Goal: Task Accomplishment & Management: Complete application form

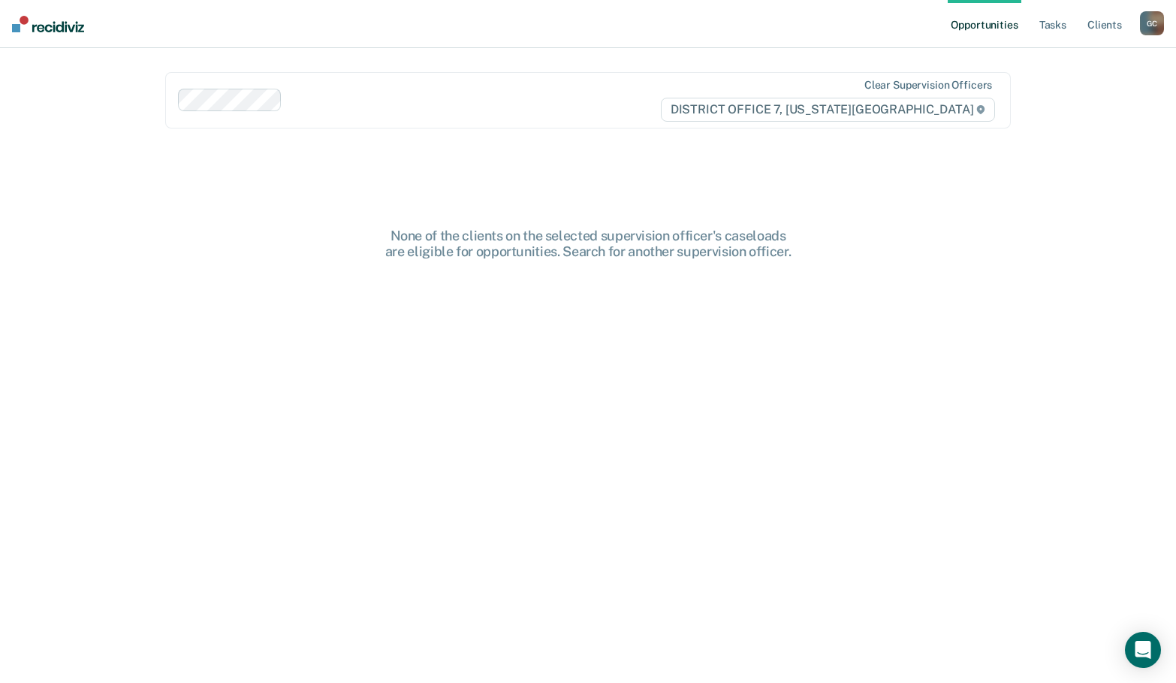
click at [1150, 20] on div "G C" at bounding box center [1152, 23] width 24 height 24
click at [1122, 78] on link "Go to PSI Case Dashboard" at bounding box center [1088, 80] width 125 height 13
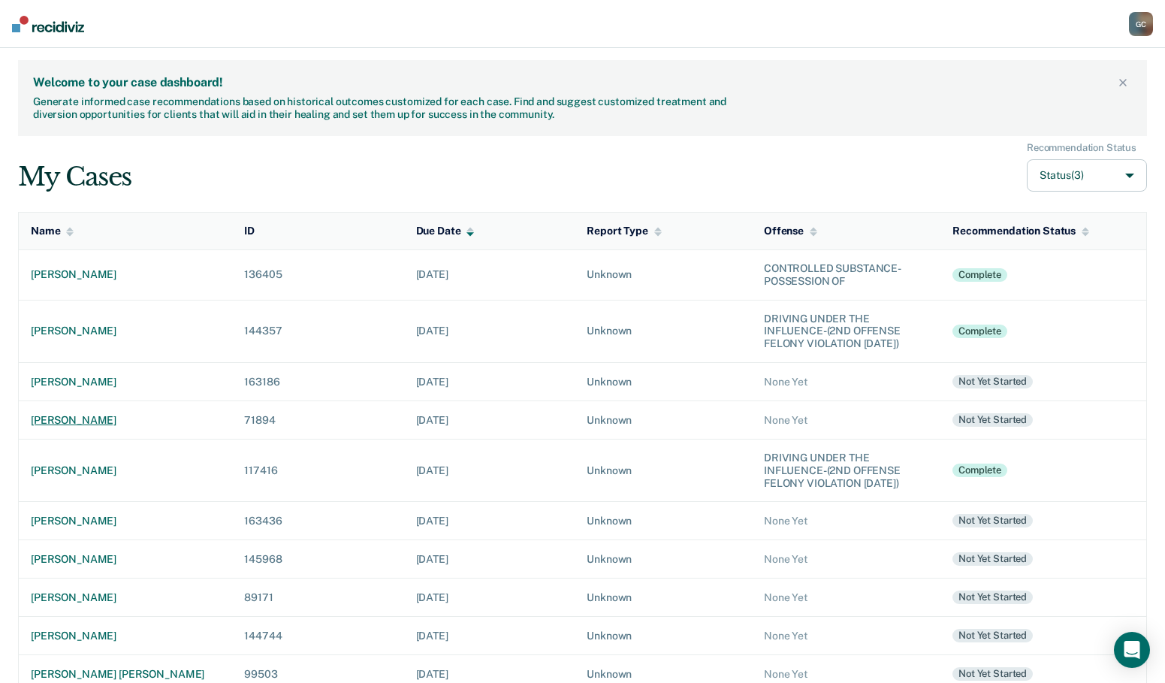
click at [61, 426] on div "[PERSON_NAME]" at bounding box center [125, 420] width 189 height 13
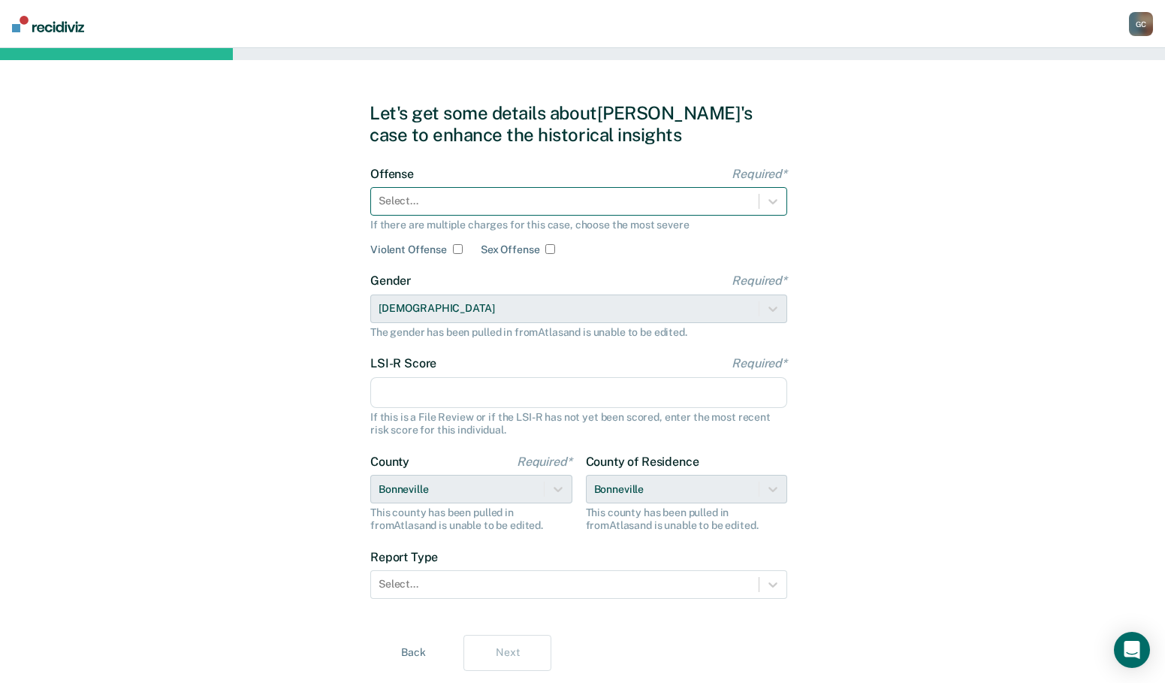
click at [469, 204] on div at bounding box center [564, 201] width 372 height 16
click at [454, 201] on div at bounding box center [564, 201] width 372 height 16
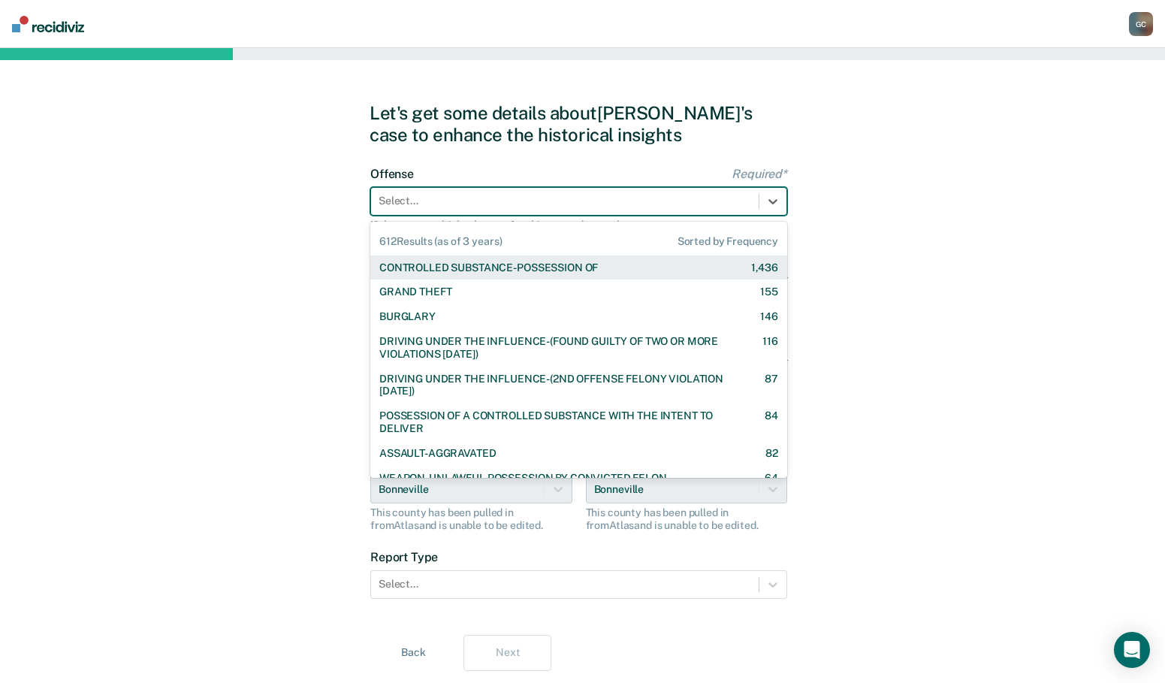
click at [443, 267] on div "CONTROLLED SUBSTANCE-POSSESSION OF" at bounding box center [488, 267] width 219 height 13
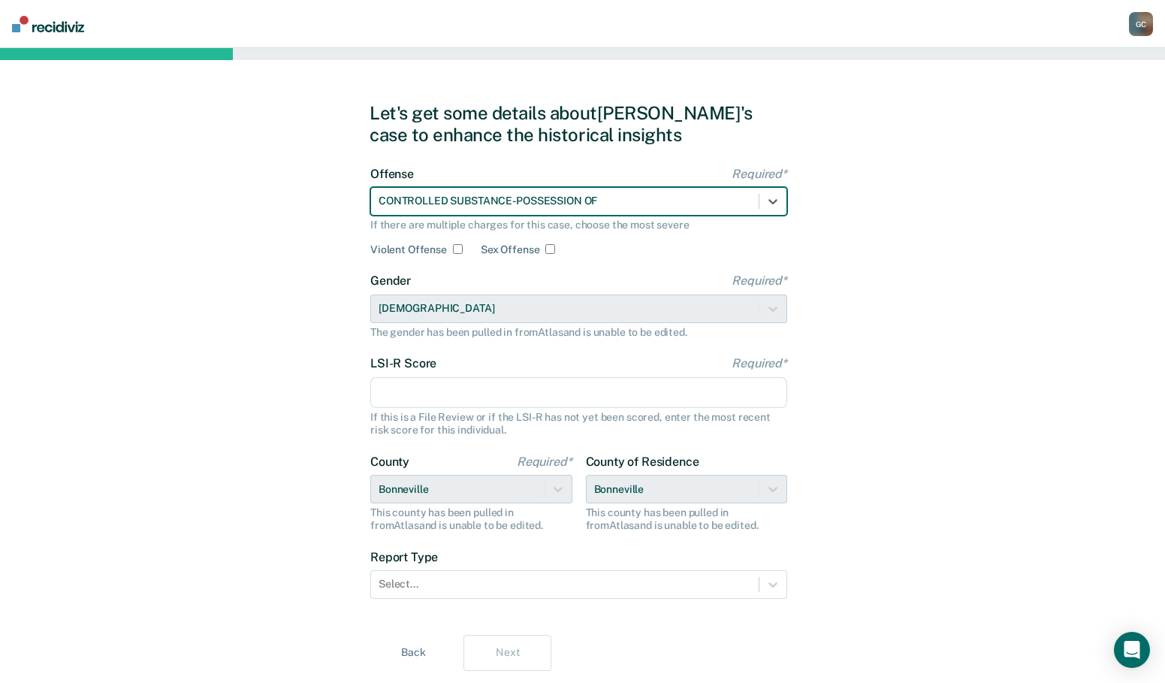
click at [431, 393] on input "LSI-R Score Required*" at bounding box center [578, 393] width 417 height 32
click at [448, 392] on input "LSI-R Score Required*" at bounding box center [578, 393] width 417 height 32
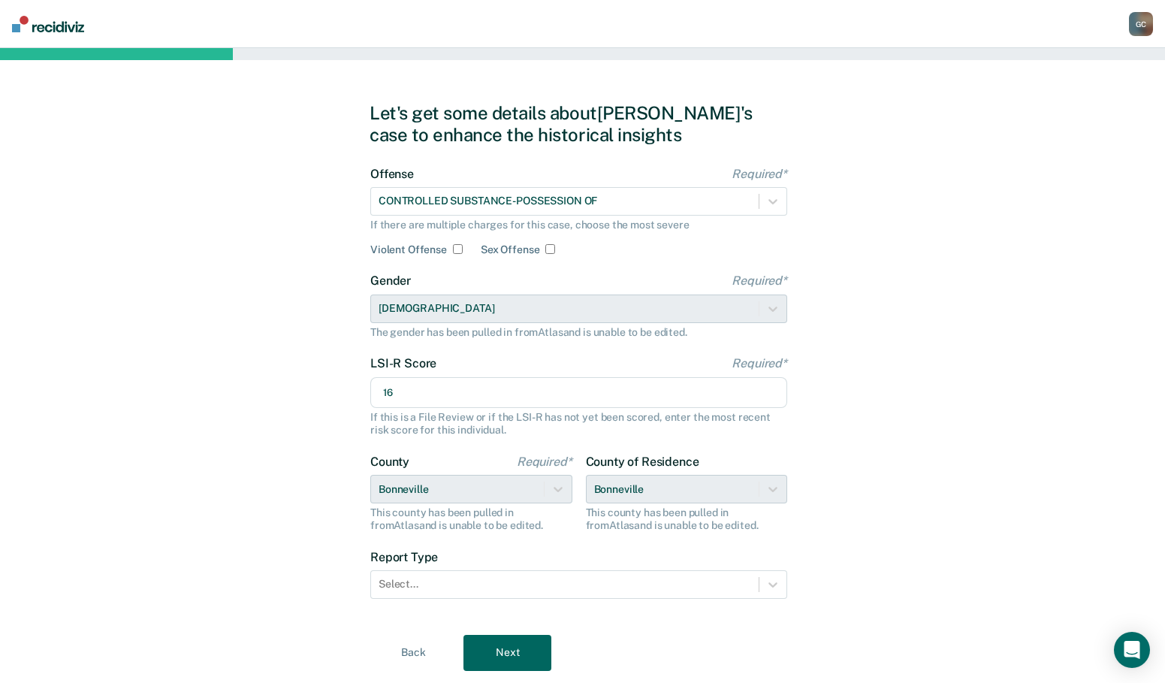
type input "16"
click at [297, 414] on div "Let's get some details about [PERSON_NAME]'s case to enhance the historical ins…" at bounding box center [582, 386] width 1165 height 677
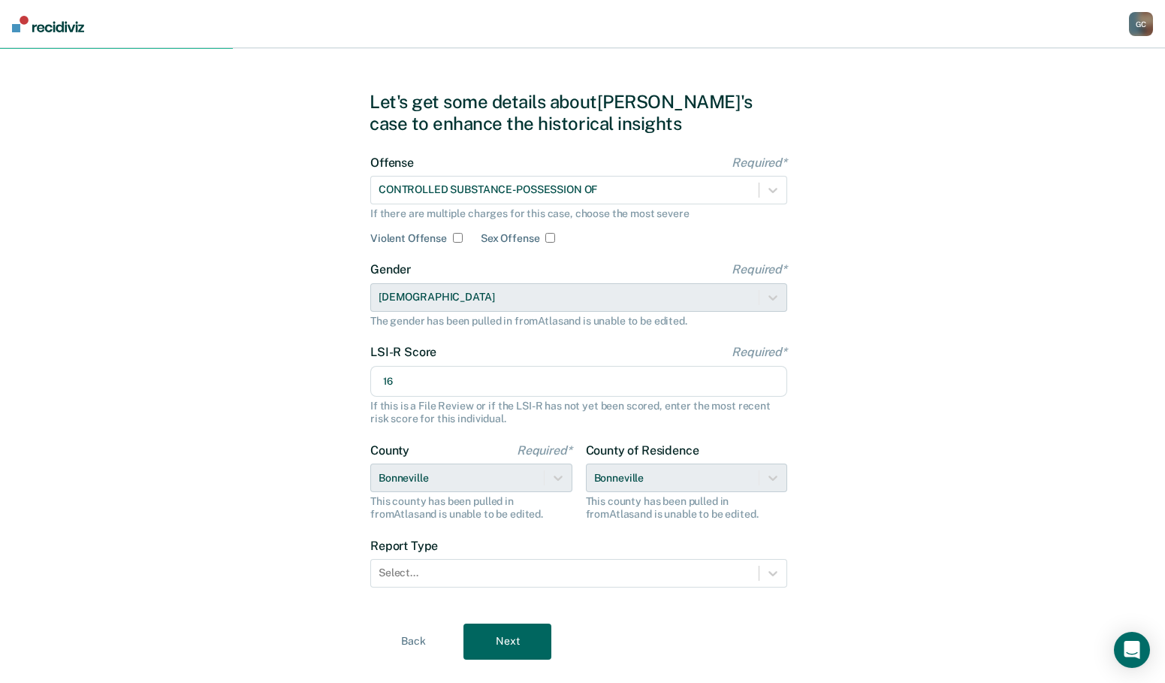
scroll to position [42, 0]
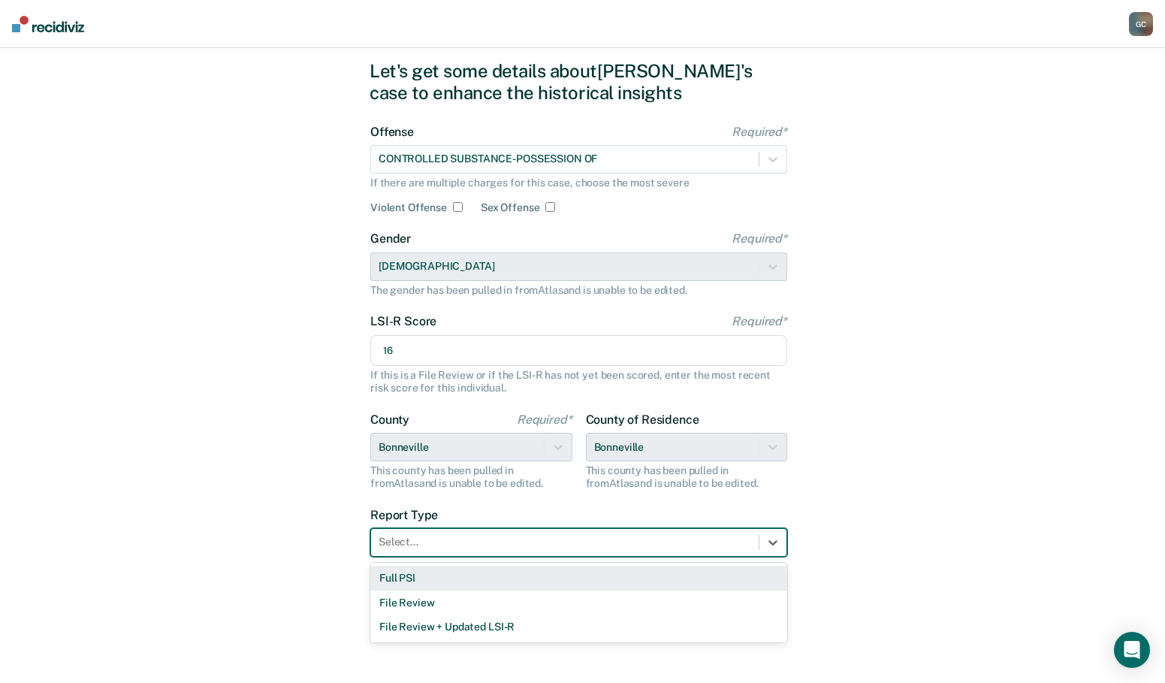
click at [448, 547] on div at bounding box center [564, 542] width 372 height 16
click at [430, 584] on div "Full PSI" at bounding box center [578, 577] width 417 height 25
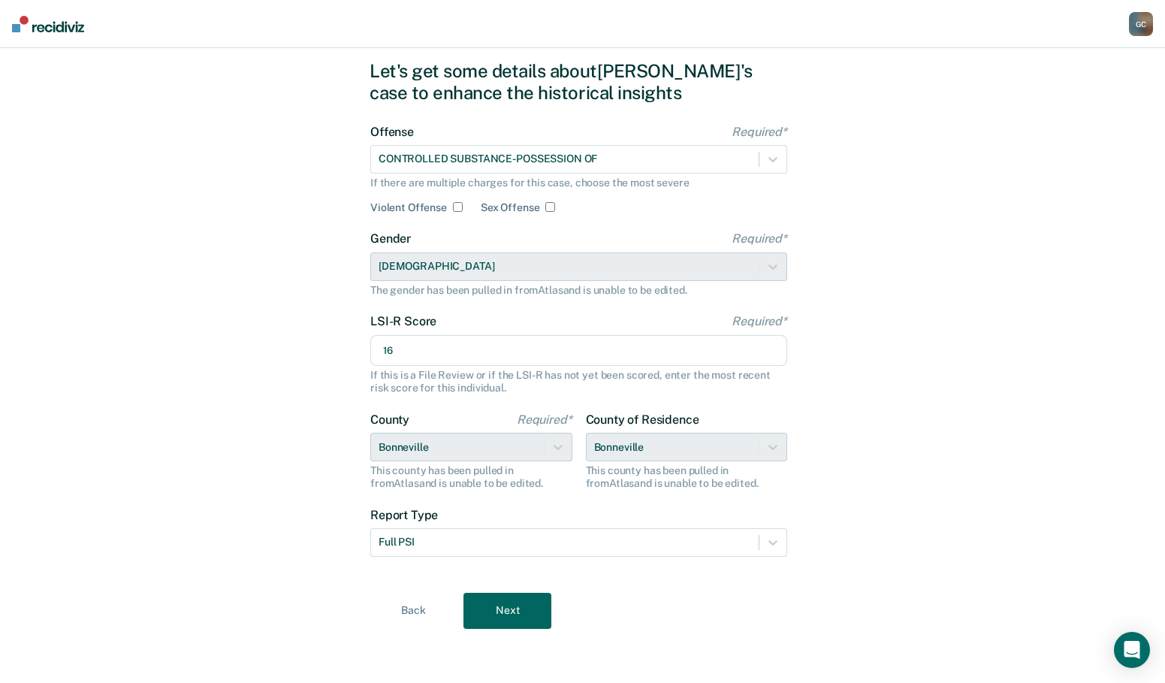
click at [514, 608] on button "Next" at bounding box center [507, 610] width 88 height 36
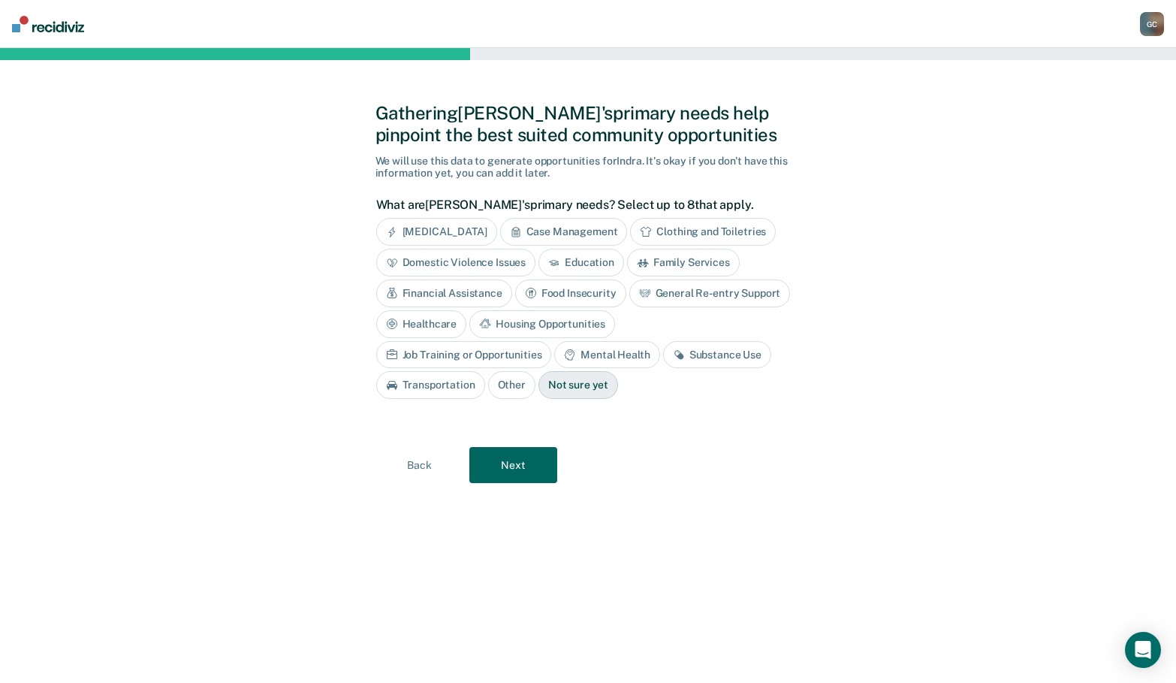
click at [586, 228] on div "Case Management" at bounding box center [564, 232] width 128 height 28
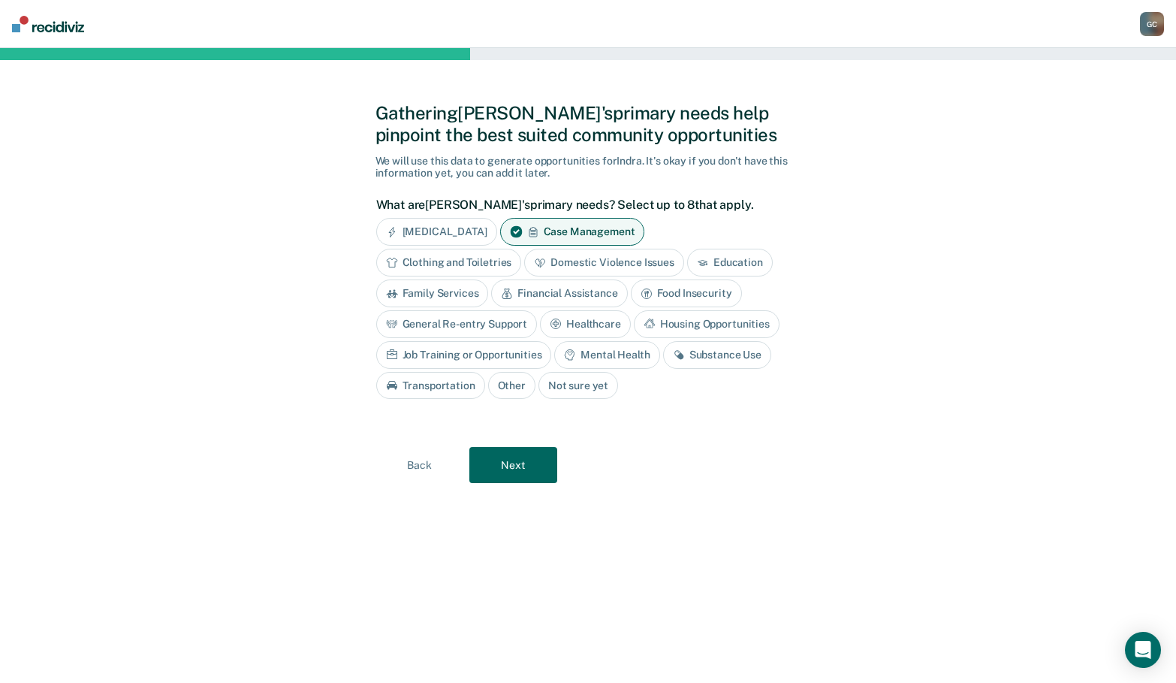
click at [516, 469] on button "Next" at bounding box center [513, 465] width 88 height 36
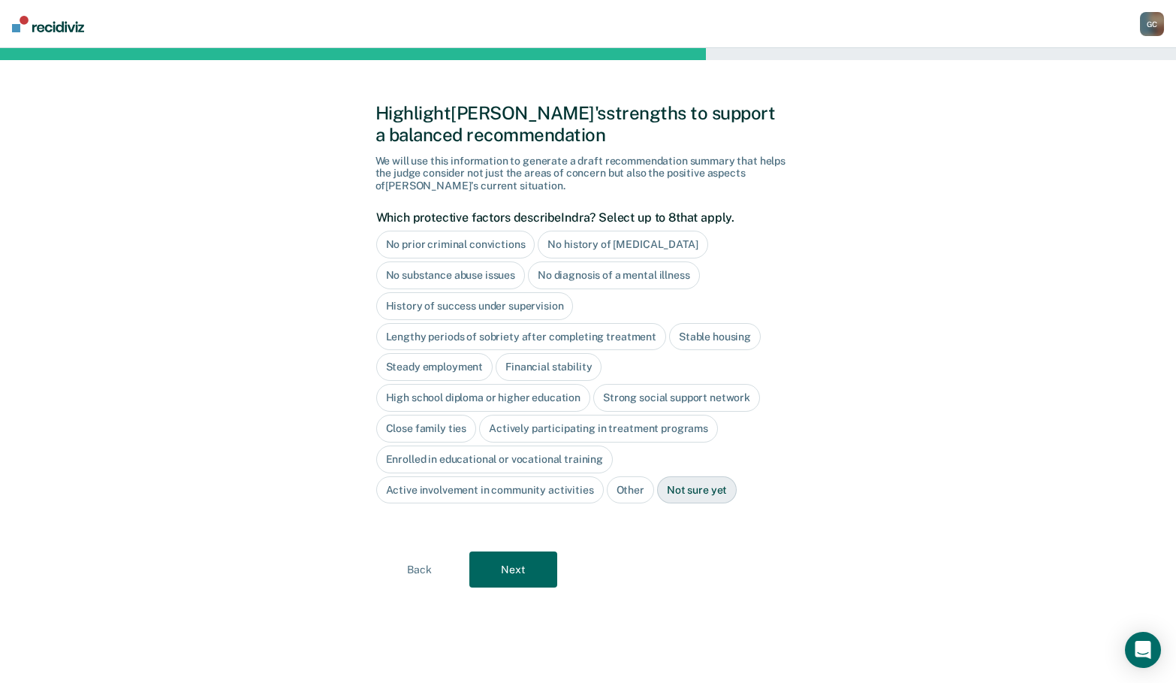
click at [414, 336] on div "Lengthy periods of sobriety after completing treatment" at bounding box center [521, 337] width 290 height 28
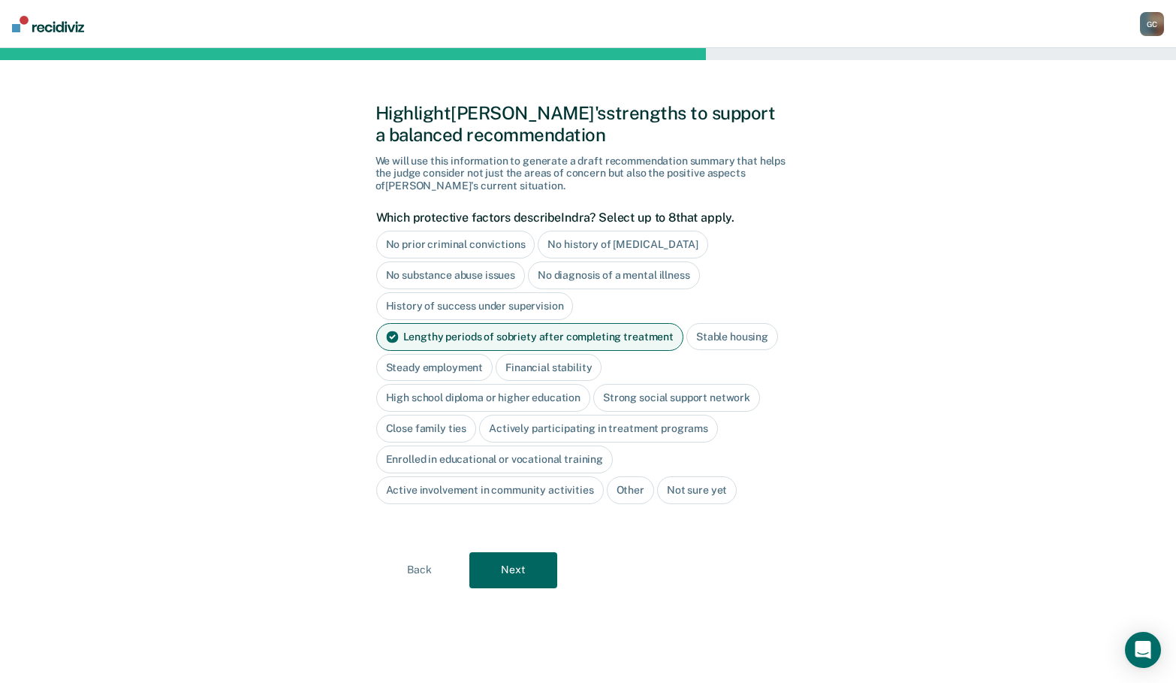
click at [414, 367] on div "Steady employment" at bounding box center [434, 368] width 117 height 28
click at [562, 358] on div "Financial stability" at bounding box center [566, 368] width 106 height 28
click at [619, 398] on div "Strong social support network" at bounding box center [676, 398] width 167 height 28
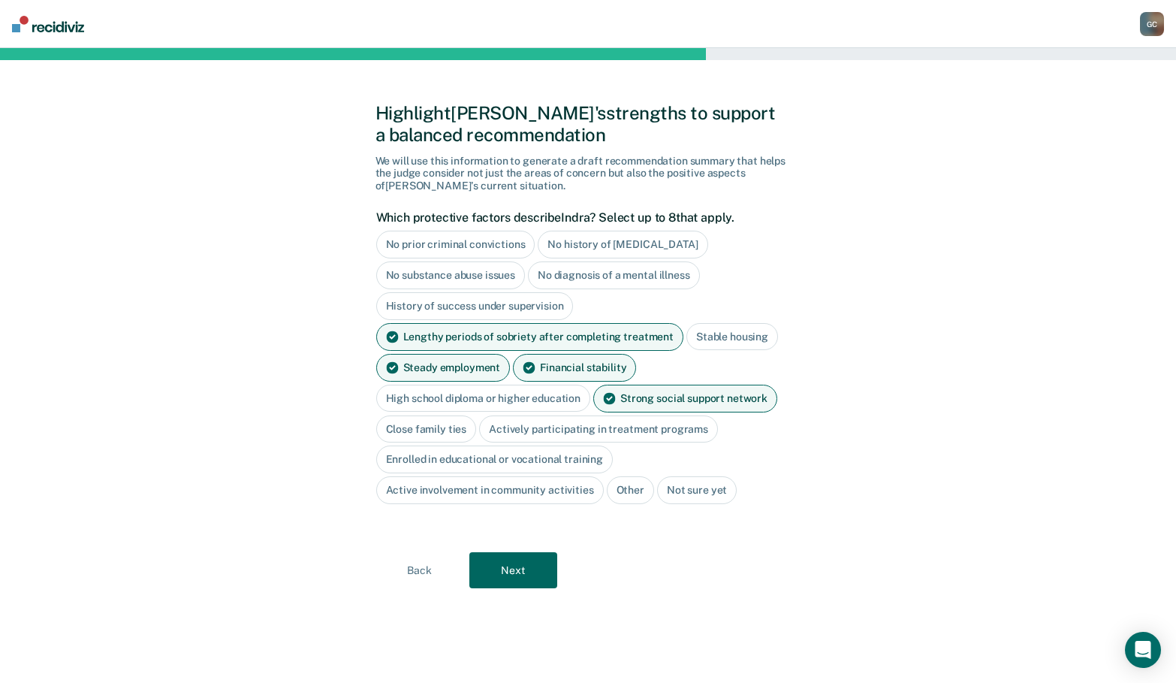
click at [442, 431] on div "Close family ties" at bounding box center [426, 429] width 101 height 28
click at [562, 426] on div "Actively participating in treatment programs" at bounding box center [615, 429] width 239 height 28
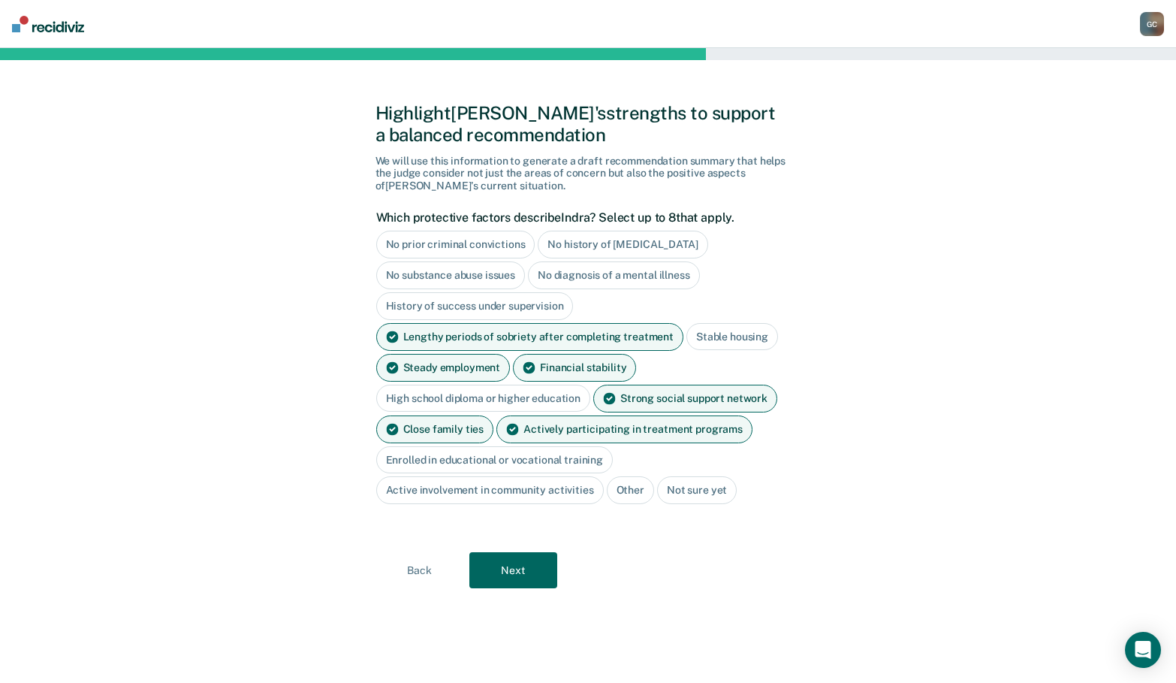
click at [487, 492] on div "Active involvement in community activities" at bounding box center [490, 490] width 228 height 28
click at [525, 571] on button "Next" at bounding box center [513, 570] width 88 height 36
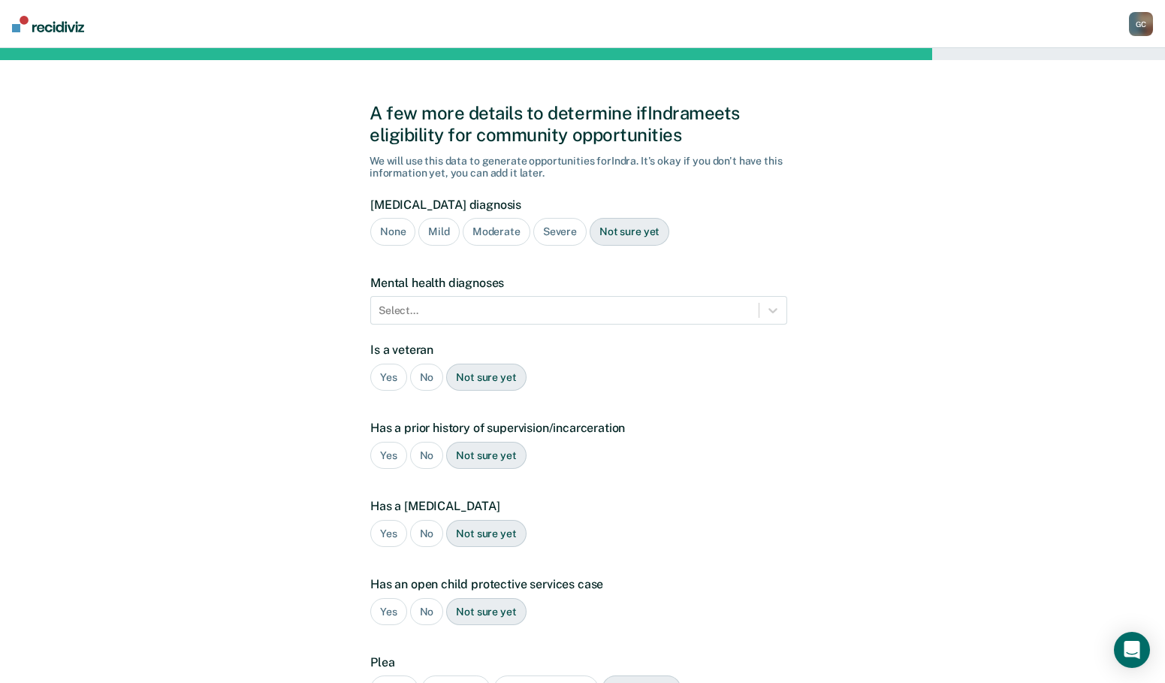
click at [381, 233] on div "None" at bounding box center [392, 232] width 45 height 28
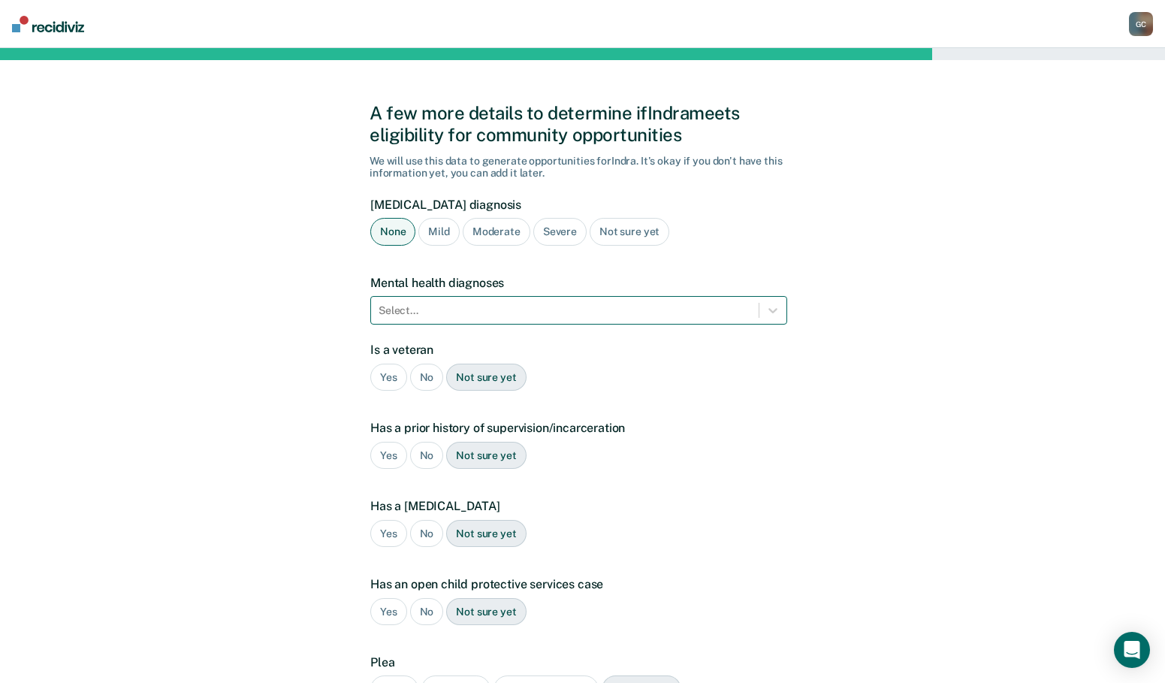
click at [412, 309] on div at bounding box center [564, 311] width 372 height 16
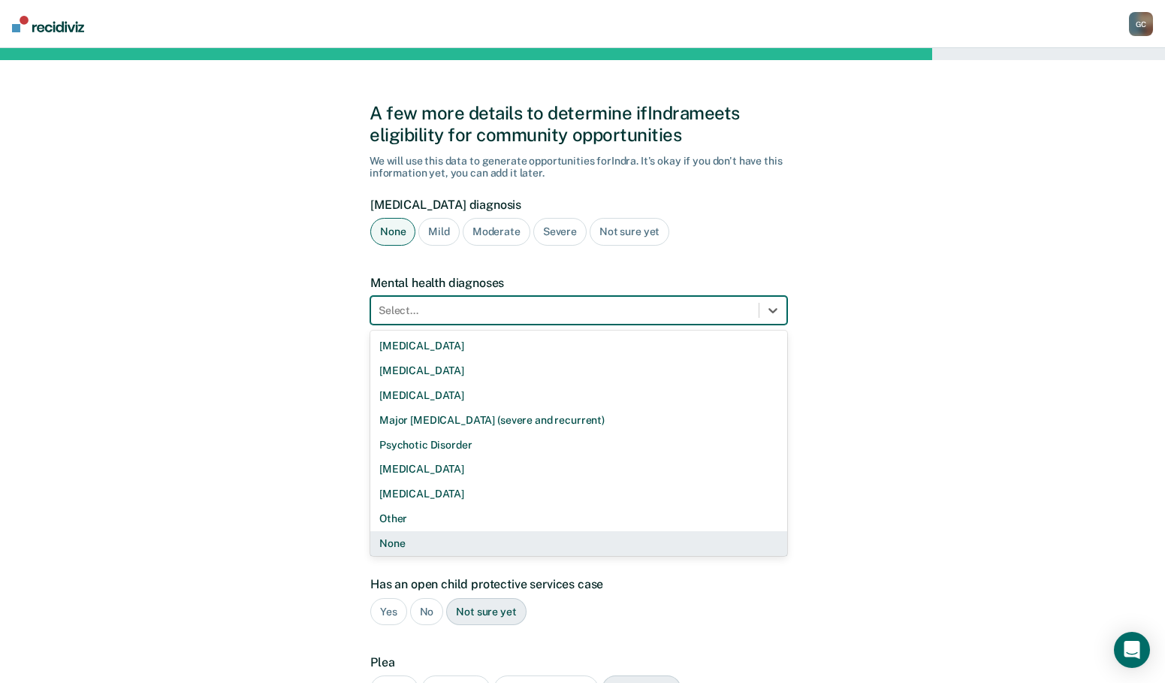
click at [442, 537] on div "None" at bounding box center [578, 543] width 417 height 25
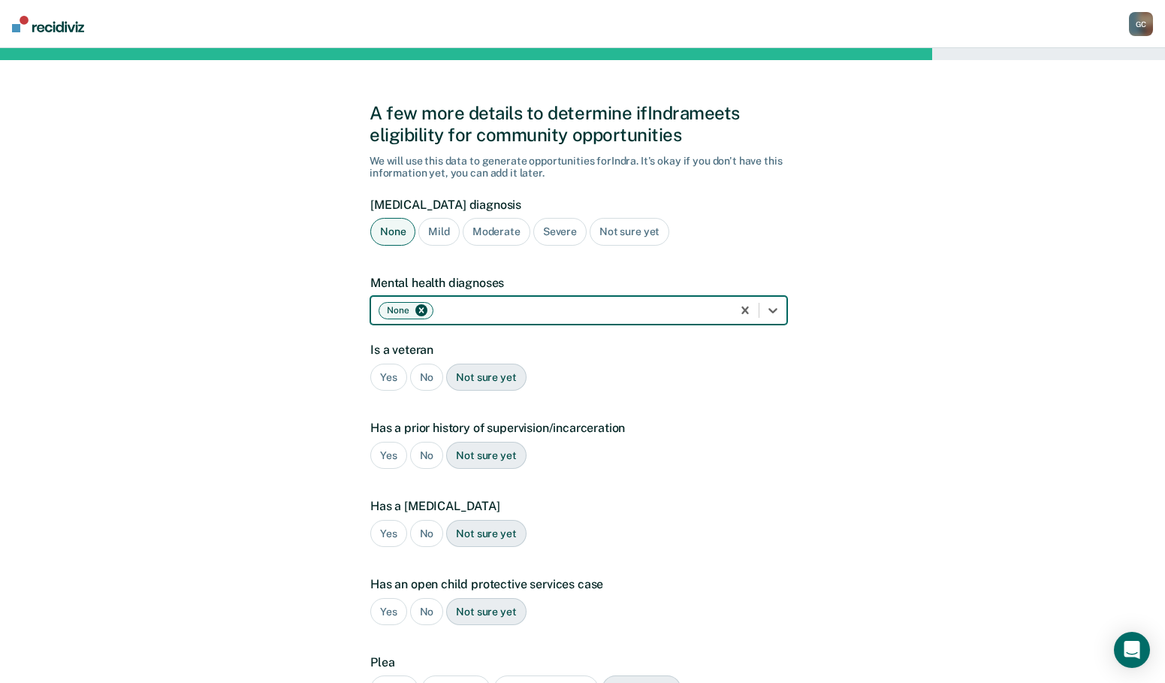
click at [427, 375] on div "No" at bounding box center [427, 377] width 34 height 28
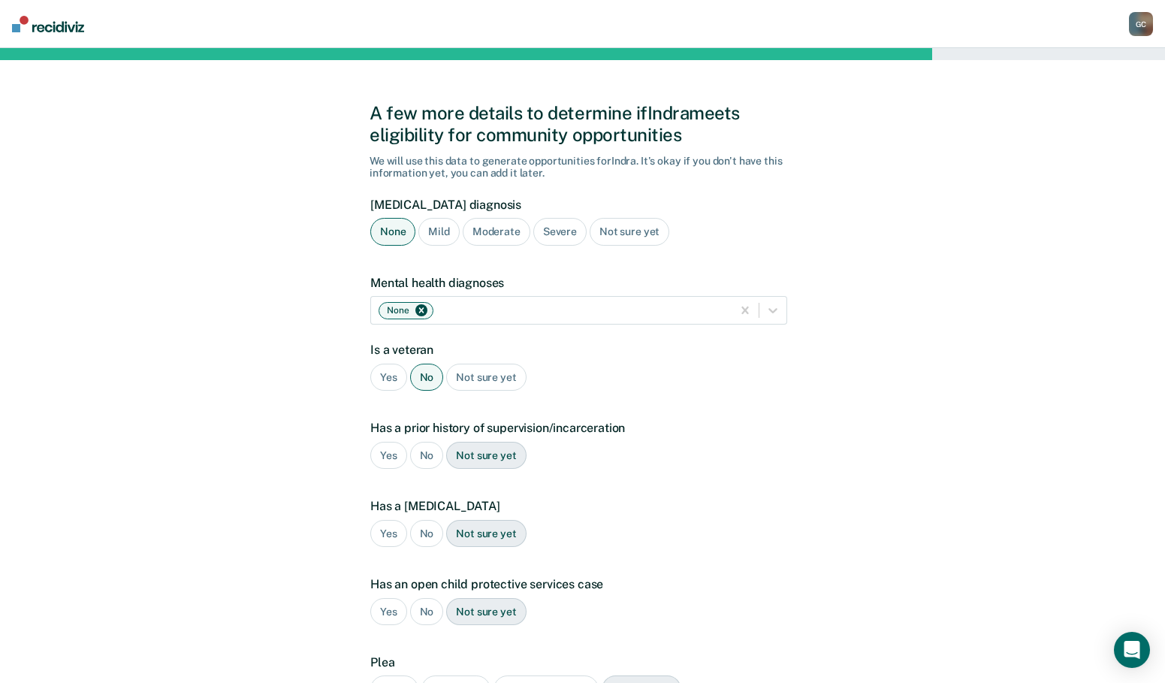
click at [380, 452] on div "Yes" at bounding box center [388, 456] width 37 height 28
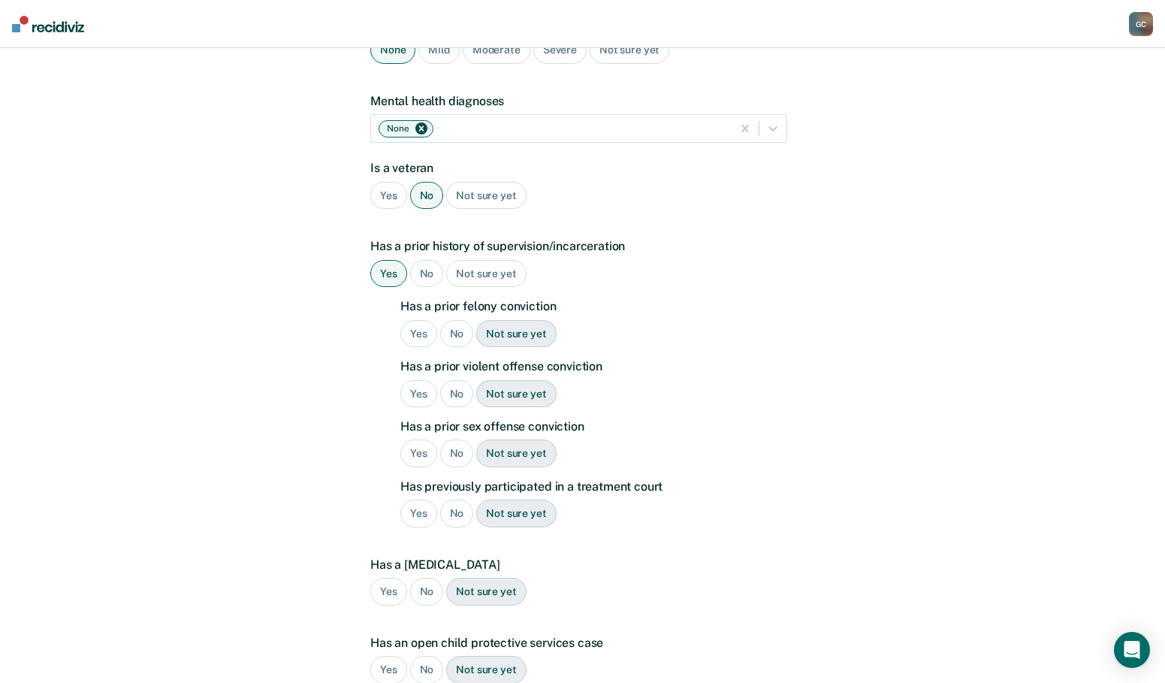
scroll to position [225, 0]
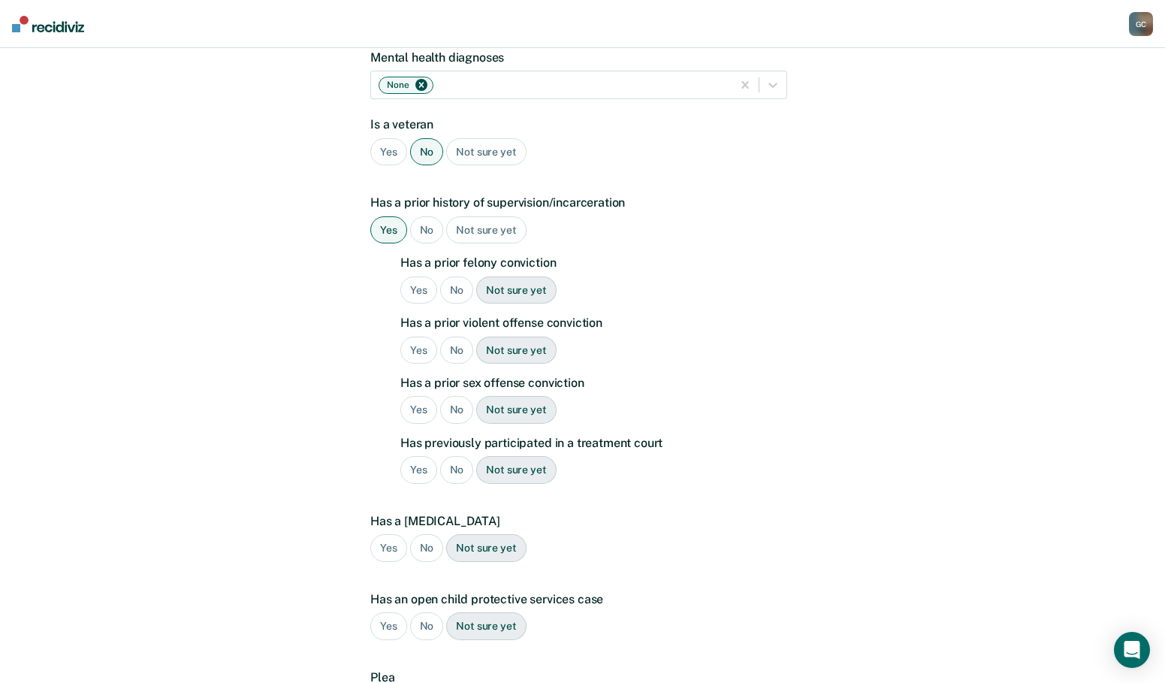
click at [413, 288] on div "Yes" at bounding box center [418, 290] width 37 height 28
click at [454, 345] on div "No" at bounding box center [457, 350] width 34 height 28
click at [455, 411] on div "No" at bounding box center [457, 410] width 34 height 28
click at [461, 464] on div "No" at bounding box center [457, 470] width 34 height 28
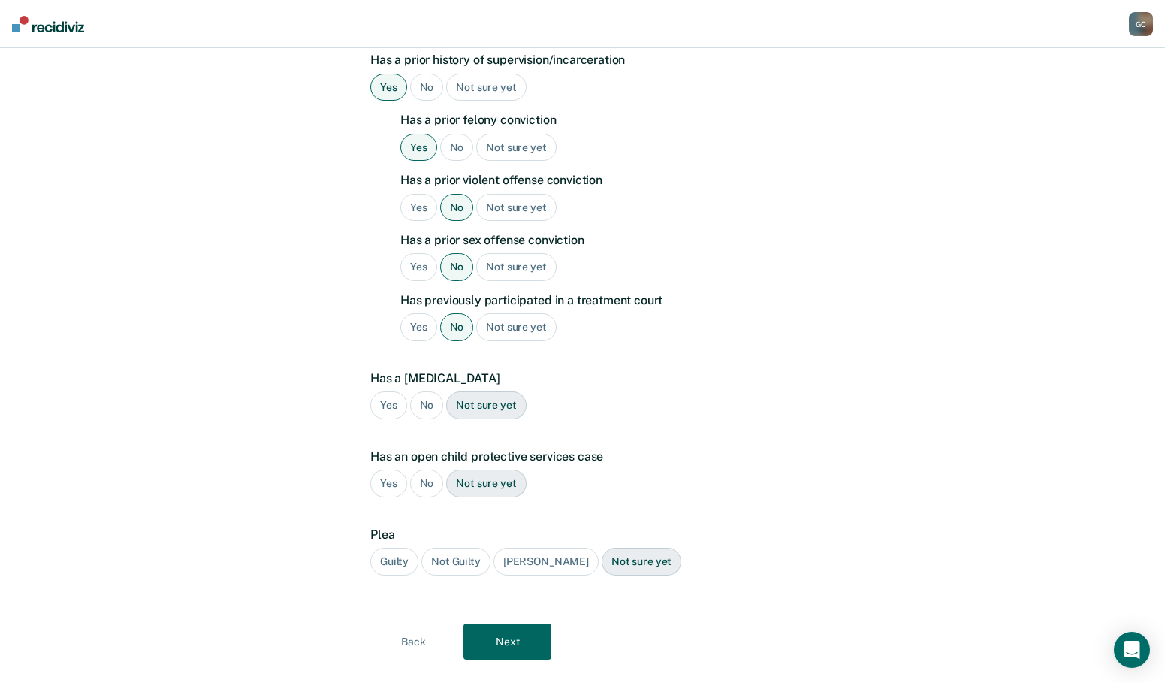
scroll to position [399, 0]
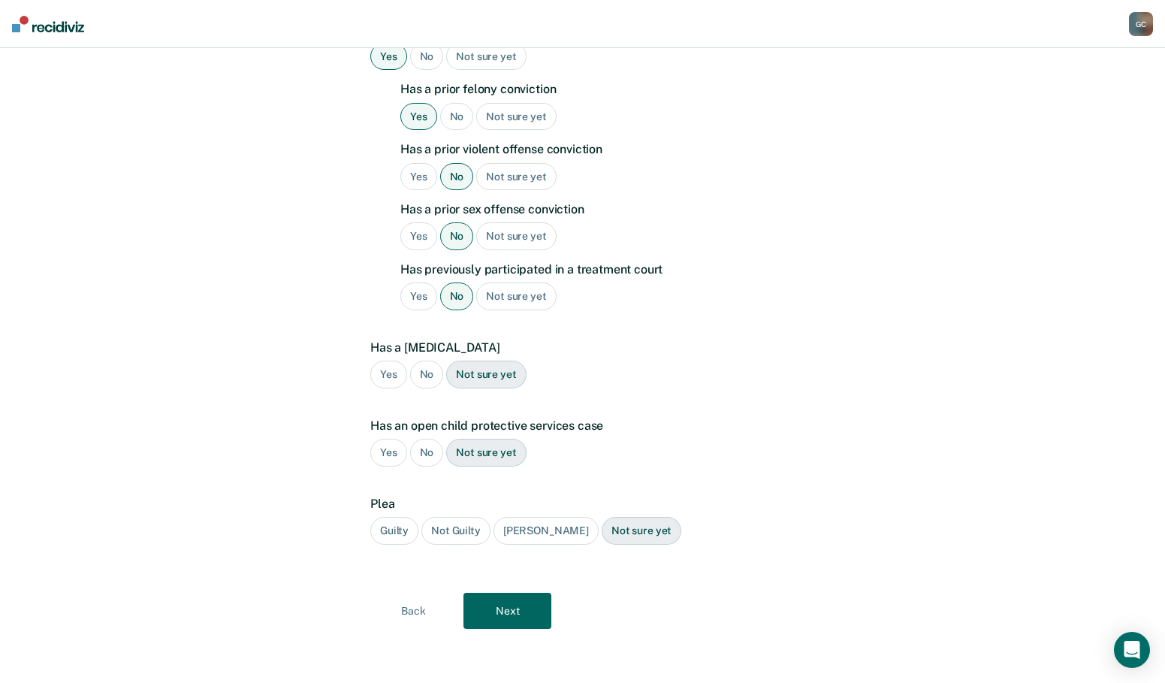
click at [430, 375] on div "No" at bounding box center [427, 374] width 34 height 28
click at [424, 451] on div "No" at bounding box center [427, 453] width 34 height 28
click at [372, 528] on div "Guilty" at bounding box center [394, 531] width 48 height 28
click at [538, 613] on button "Next" at bounding box center [507, 610] width 88 height 36
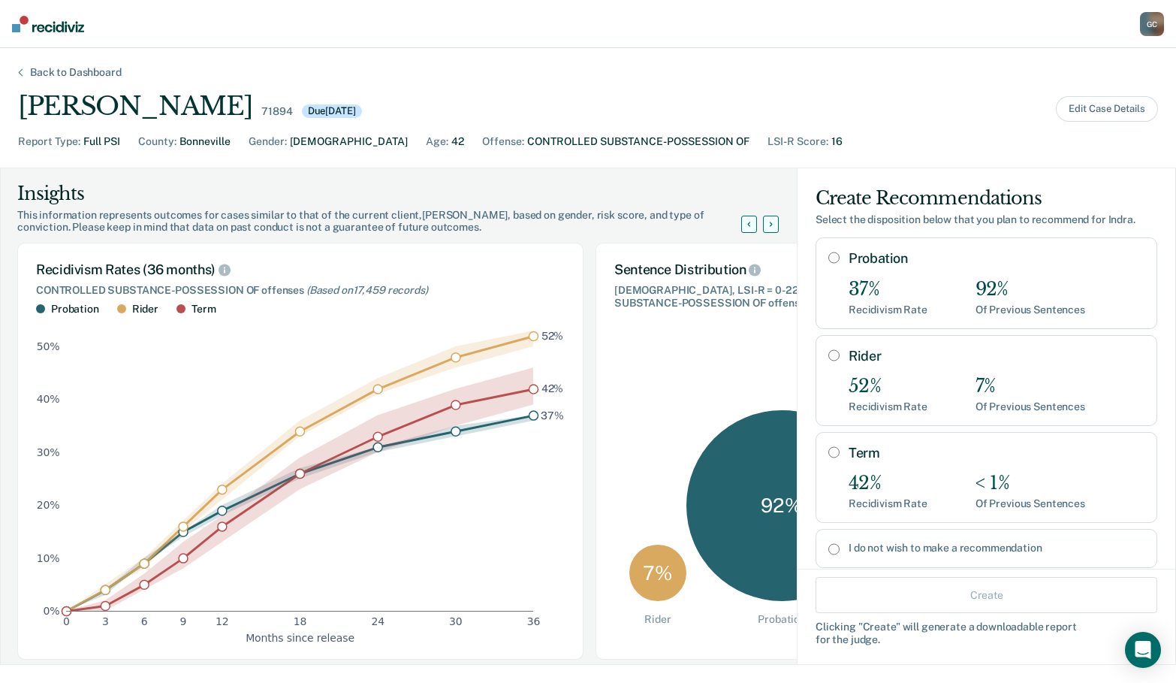
click at [828, 255] on input "Probation" at bounding box center [833, 258] width 11 height 12
radio input "true"
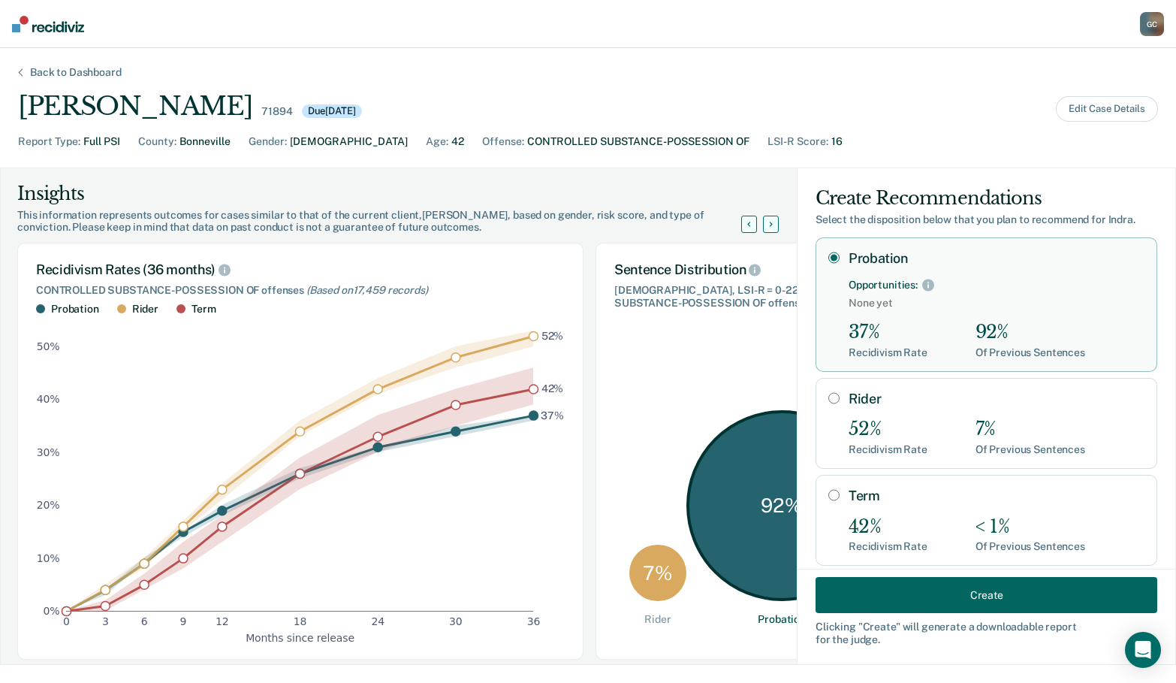
click at [928, 597] on button "Create" at bounding box center [986, 595] width 342 height 36
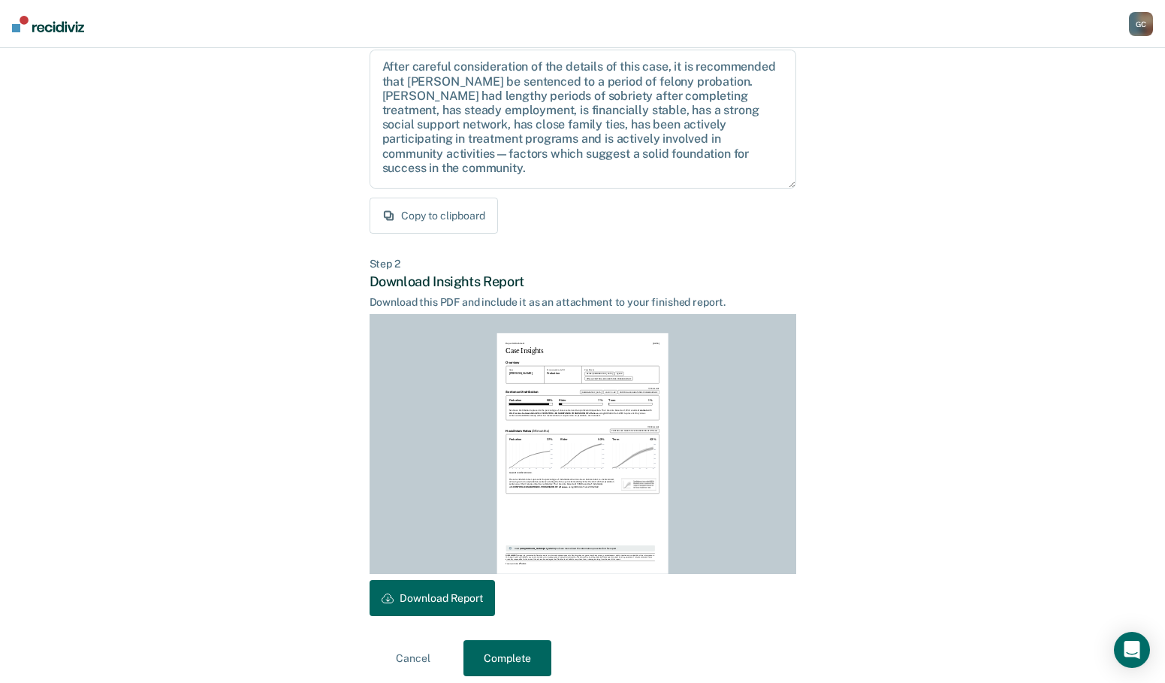
scroll to position [173, 0]
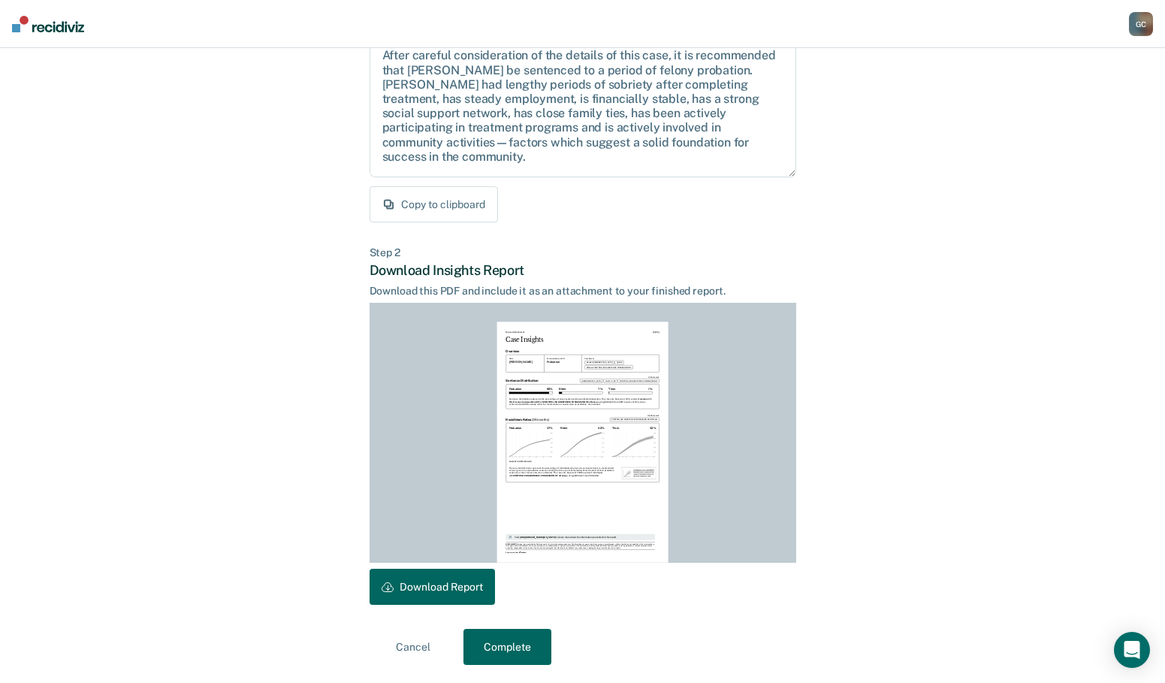
click at [425, 583] on button "Download Report" at bounding box center [431, 586] width 125 height 36
click at [514, 640] on button "Complete" at bounding box center [507, 646] width 88 height 36
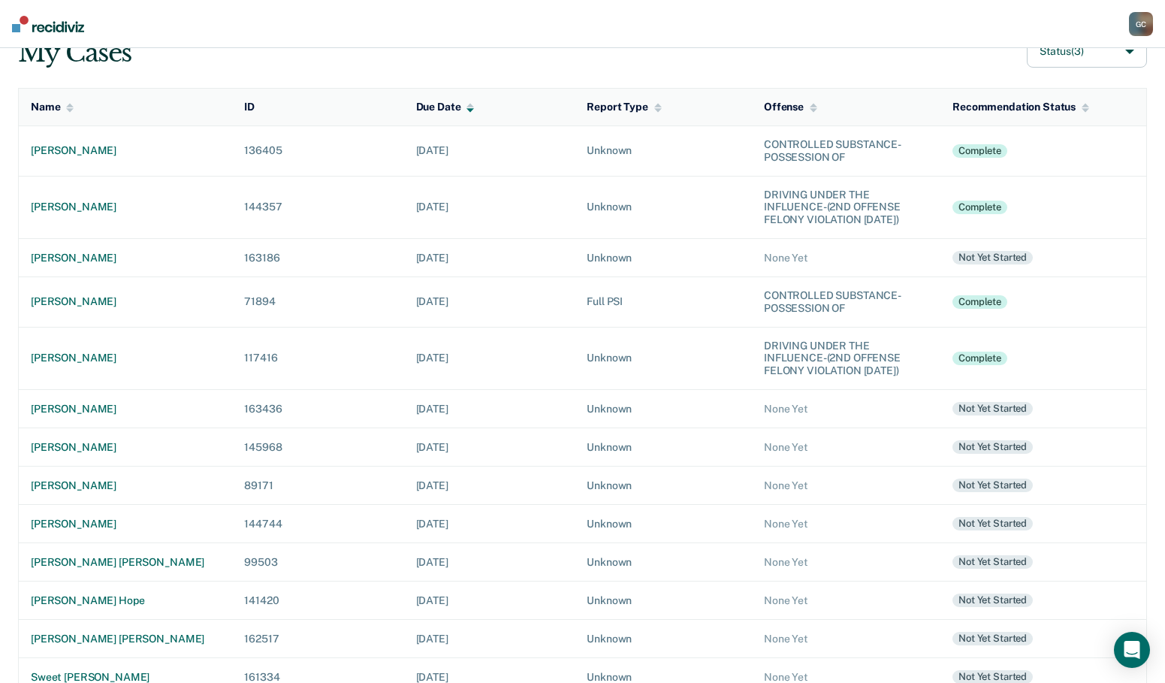
scroll to position [150, 0]
